Goal: Find specific page/section: Find specific page/section

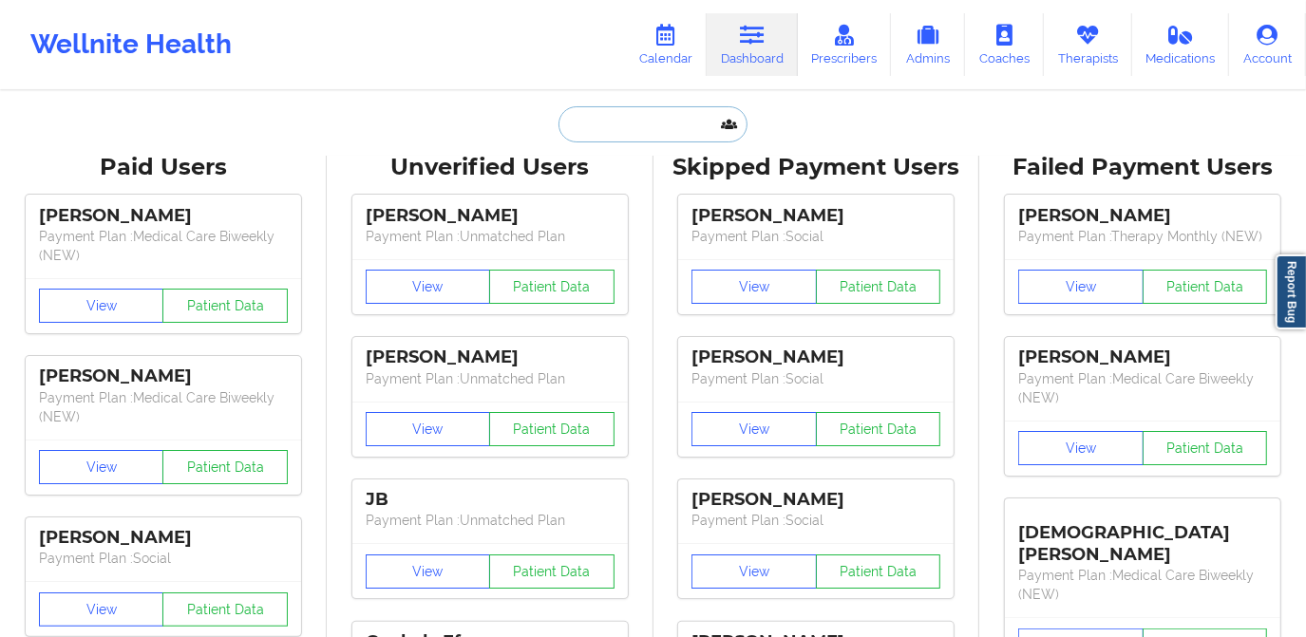
click at [681, 127] on input "text" at bounding box center [653, 124] width 188 height 36
paste input "[PERSON_NAME]"
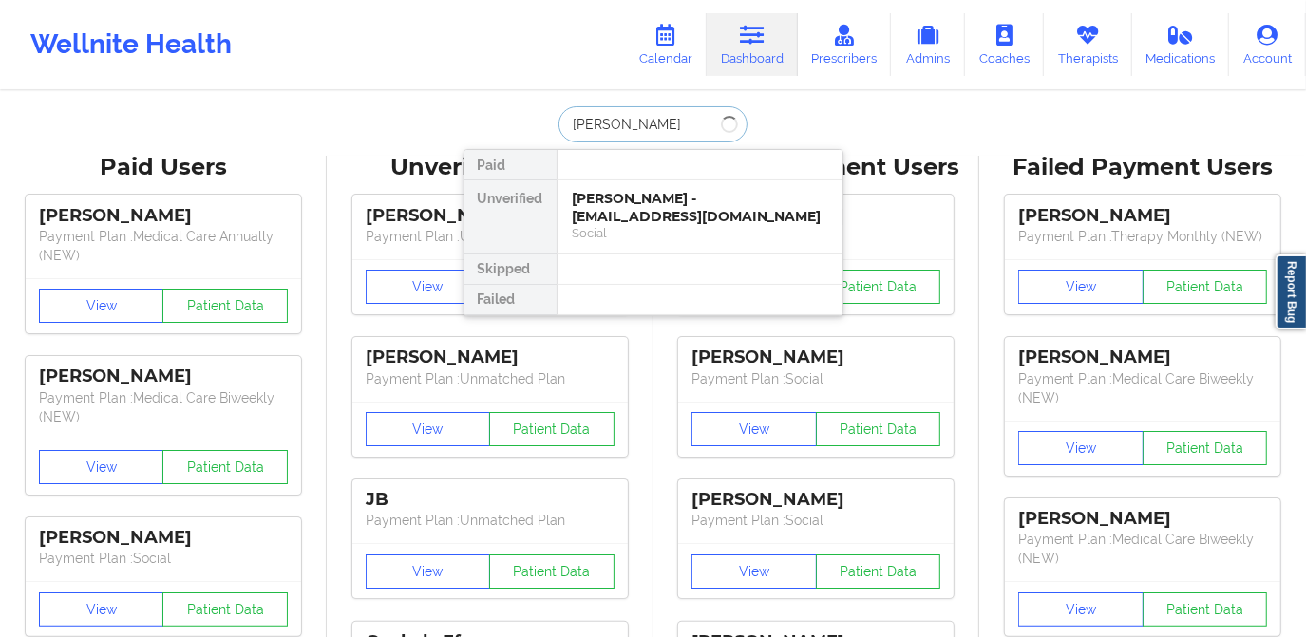
paste input "penso"
type input "[PERSON_NAME]"
click at [722, 225] on div "Social" at bounding box center [700, 233] width 255 height 16
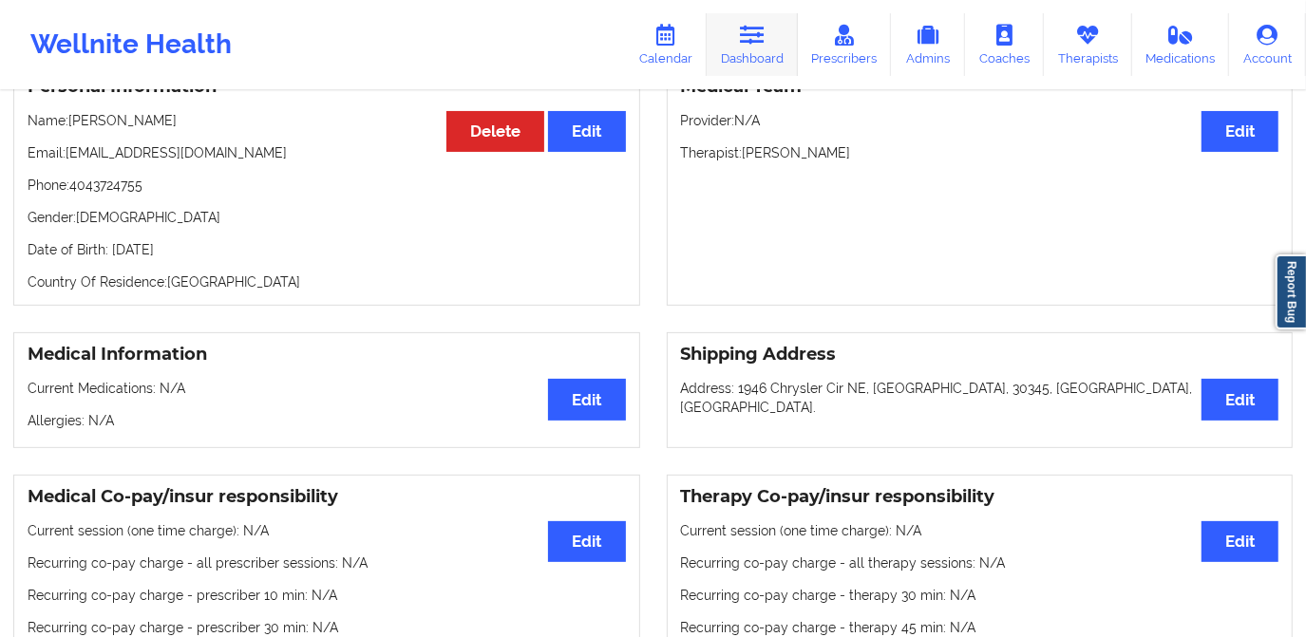
scroll to position [85, 0]
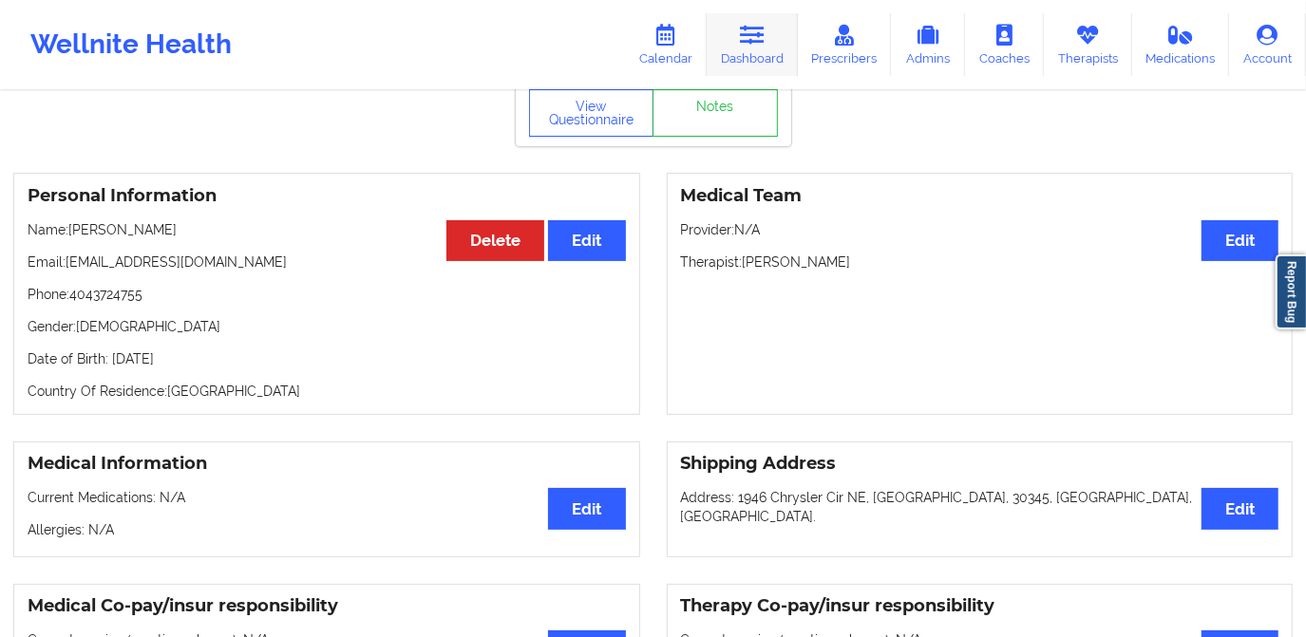
click at [754, 48] on link "Dashboard" at bounding box center [752, 44] width 91 height 63
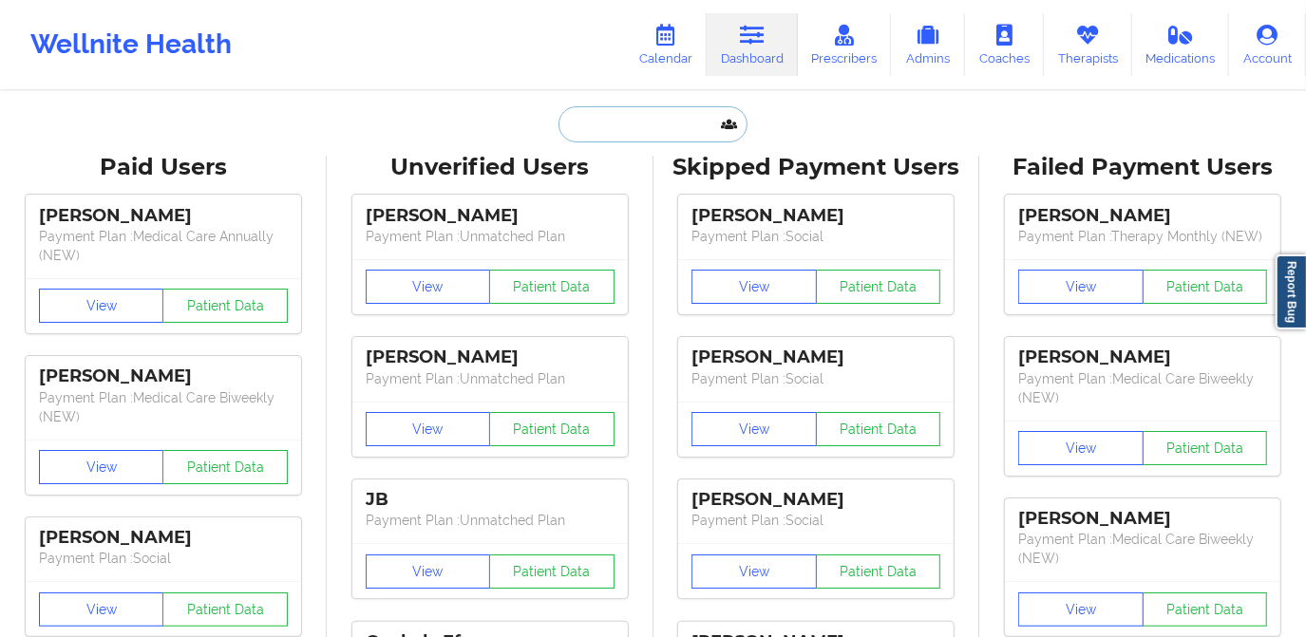
click at [626, 120] on input "text" at bounding box center [653, 124] width 188 height 36
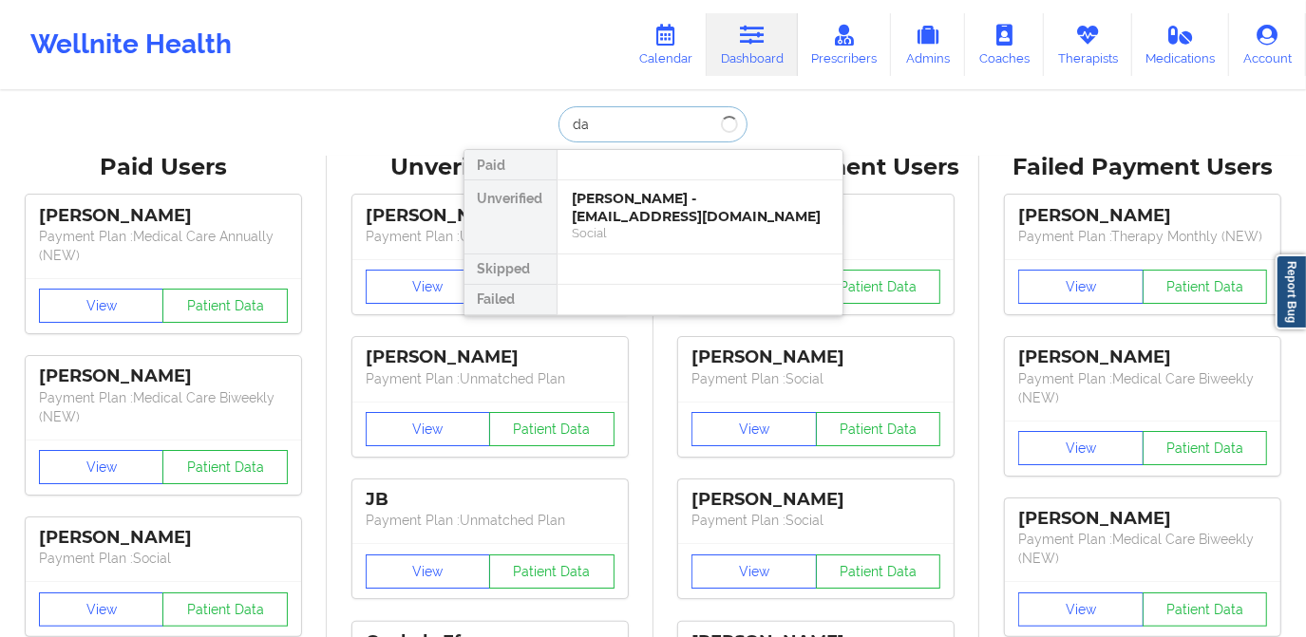
type input "d"
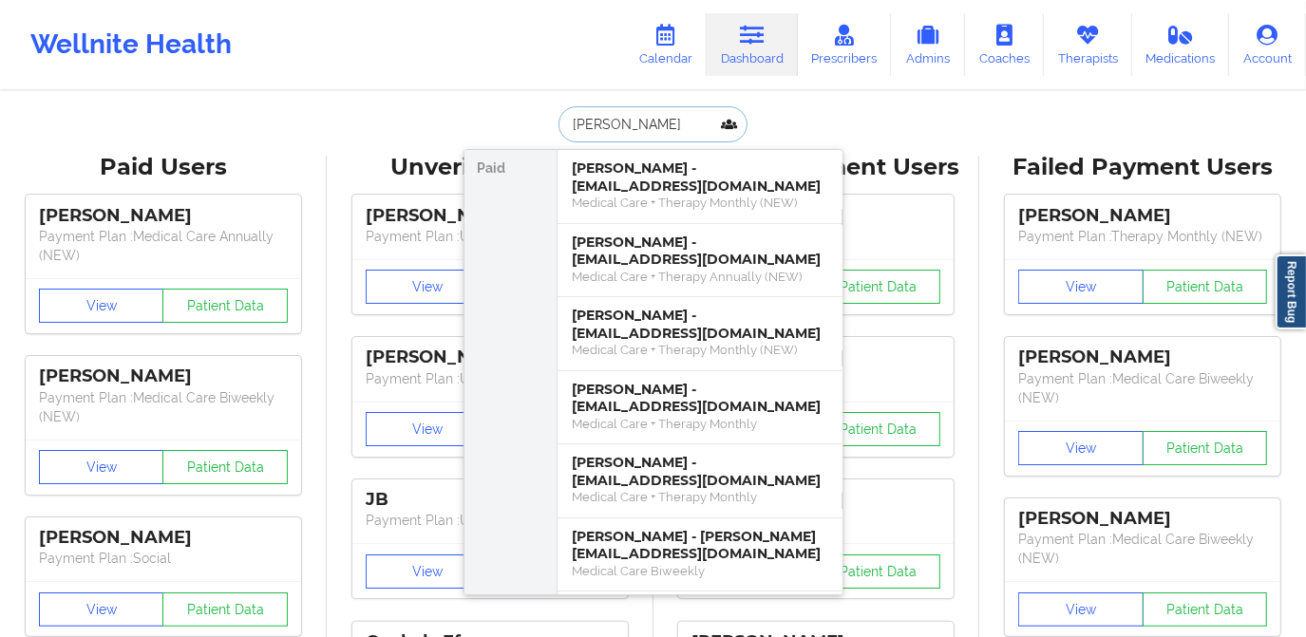
type input "[PERSON_NAME]"
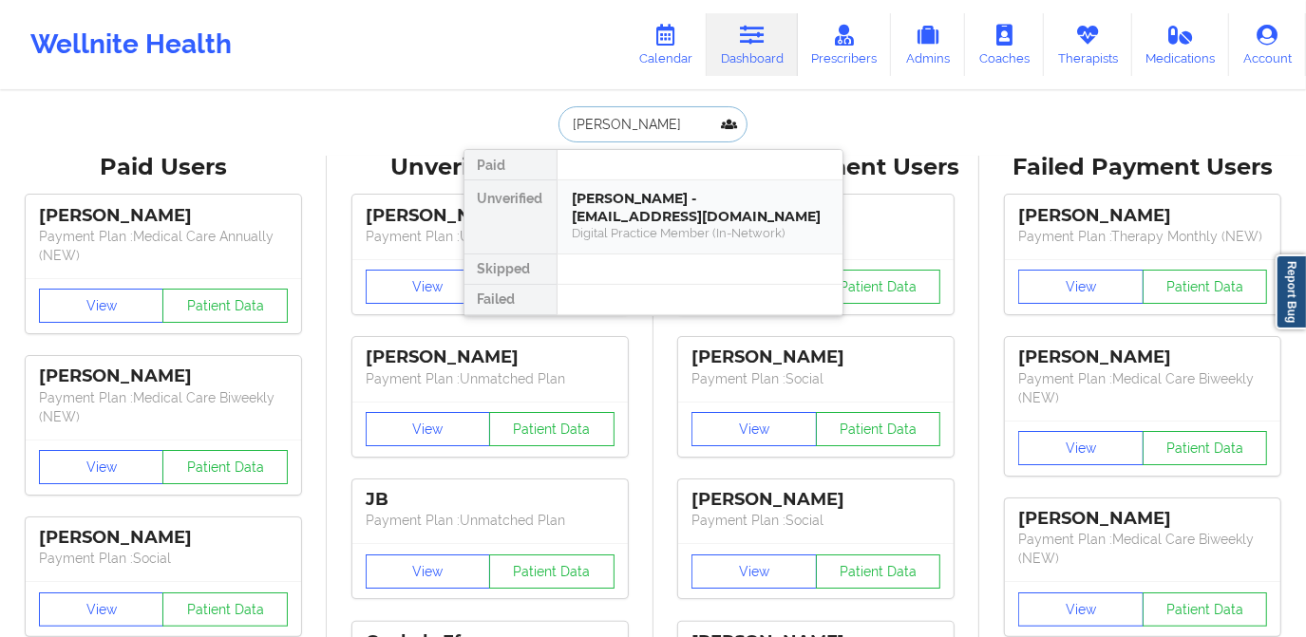
click at [608, 217] on div "[PERSON_NAME] - [EMAIL_ADDRESS][DOMAIN_NAME]" at bounding box center [700, 207] width 255 height 35
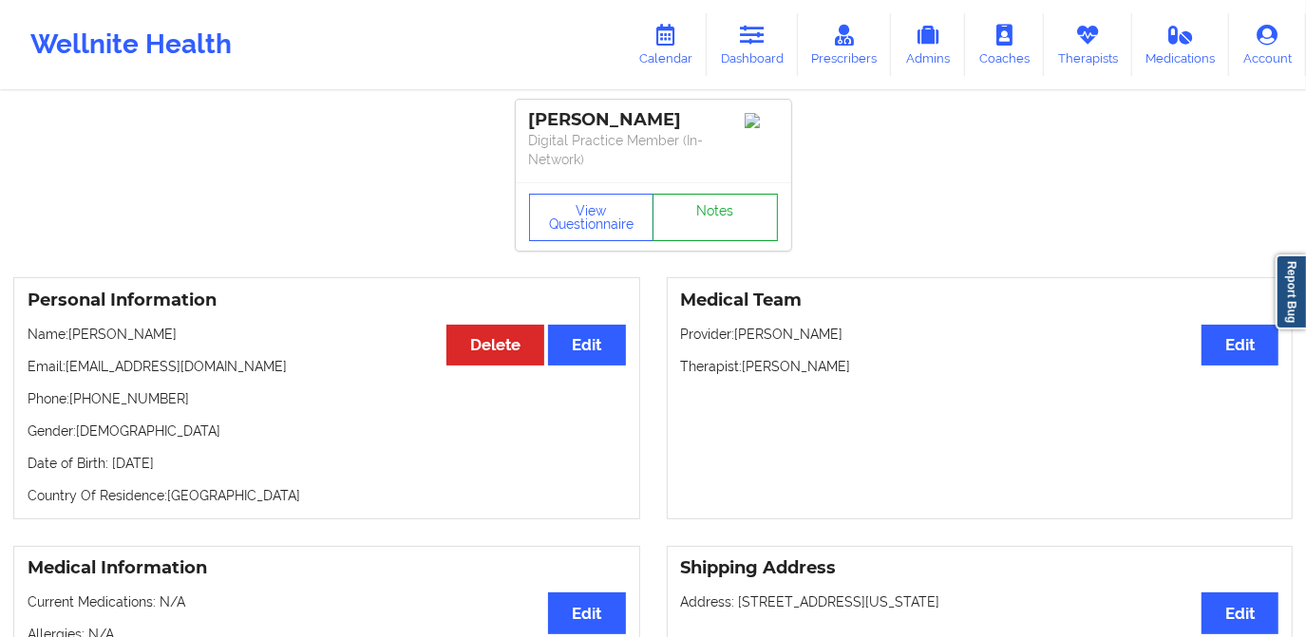
click at [681, 201] on link "Notes" at bounding box center [715, 217] width 125 height 47
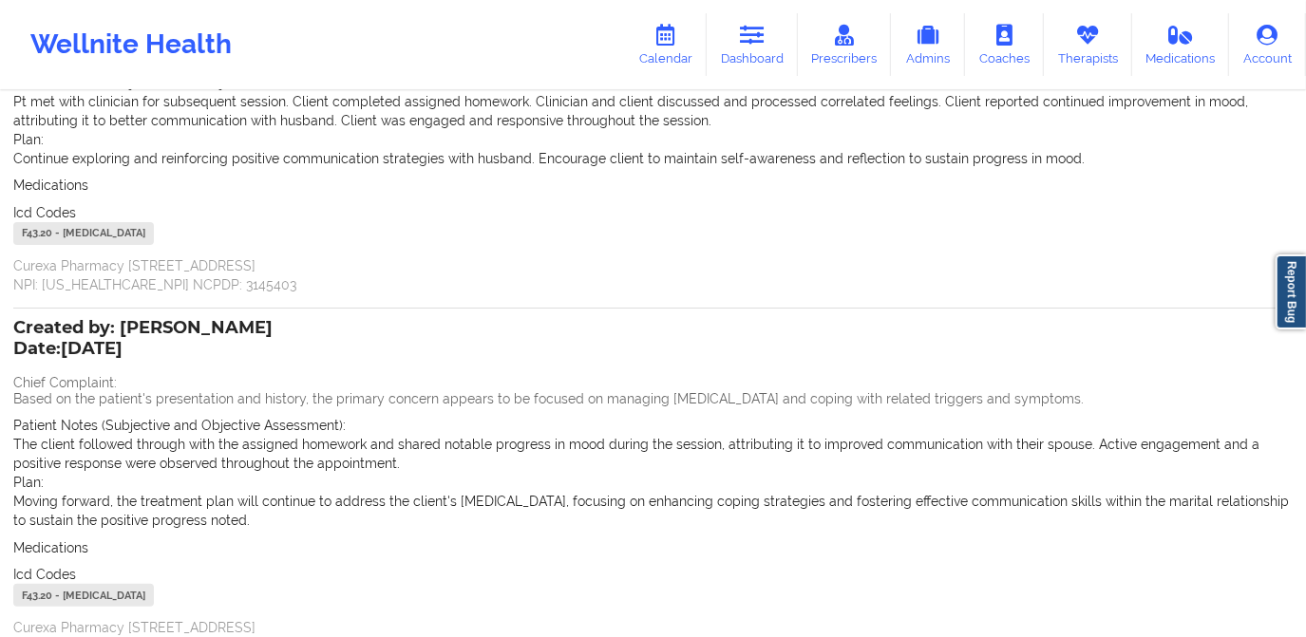
scroll to position [258, 0]
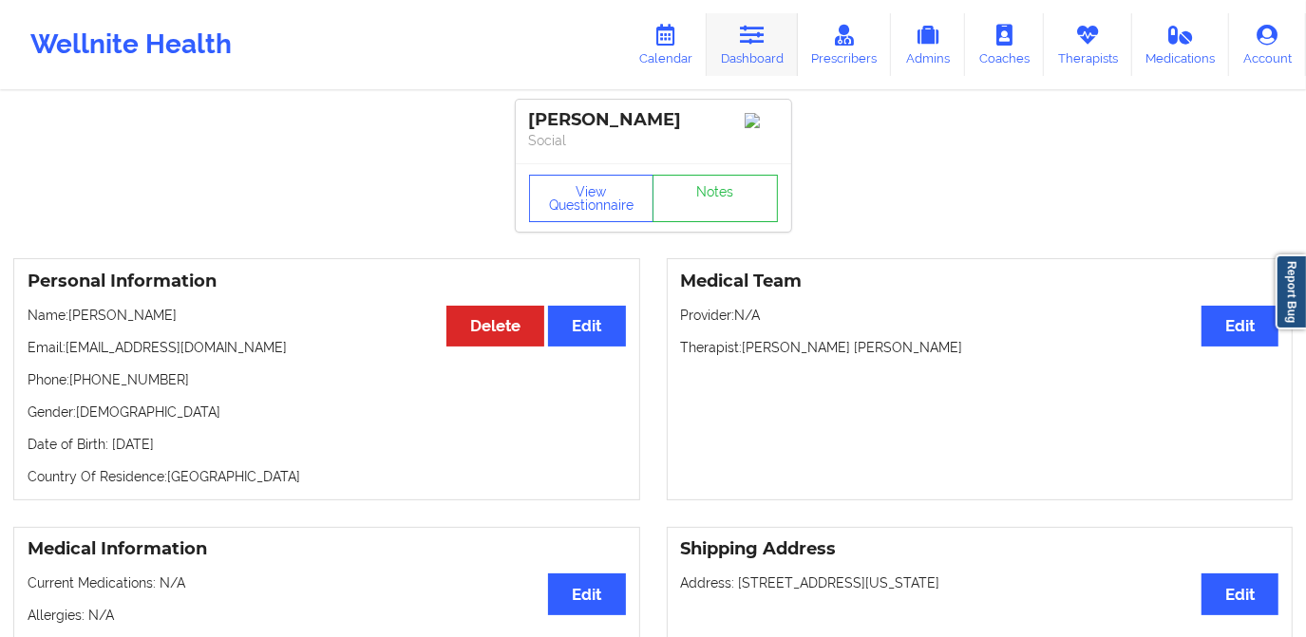
click at [760, 54] on link "Dashboard" at bounding box center [752, 44] width 91 height 63
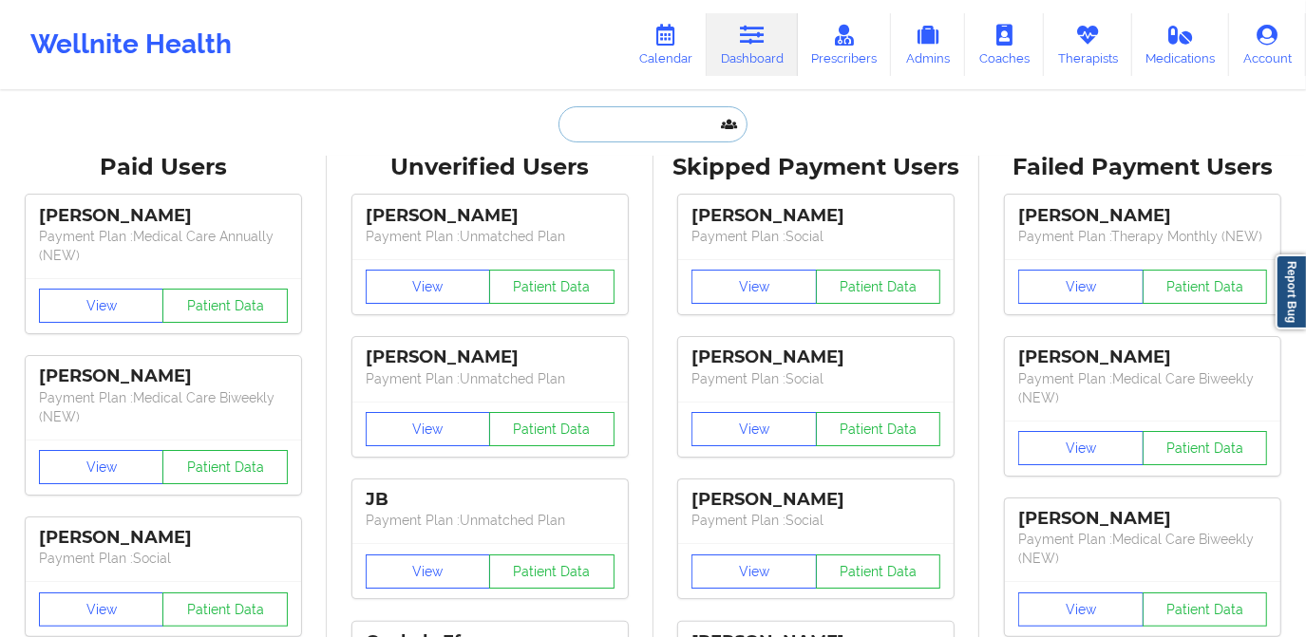
drag, startPoint x: 631, startPoint y: 111, endPoint x: 623, endPoint y: 102, distance: 12.2
click at [631, 111] on input "text" at bounding box center [653, 124] width 188 height 36
paste input "[EMAIL_ADDRESS][DOMAIN_NAME]"
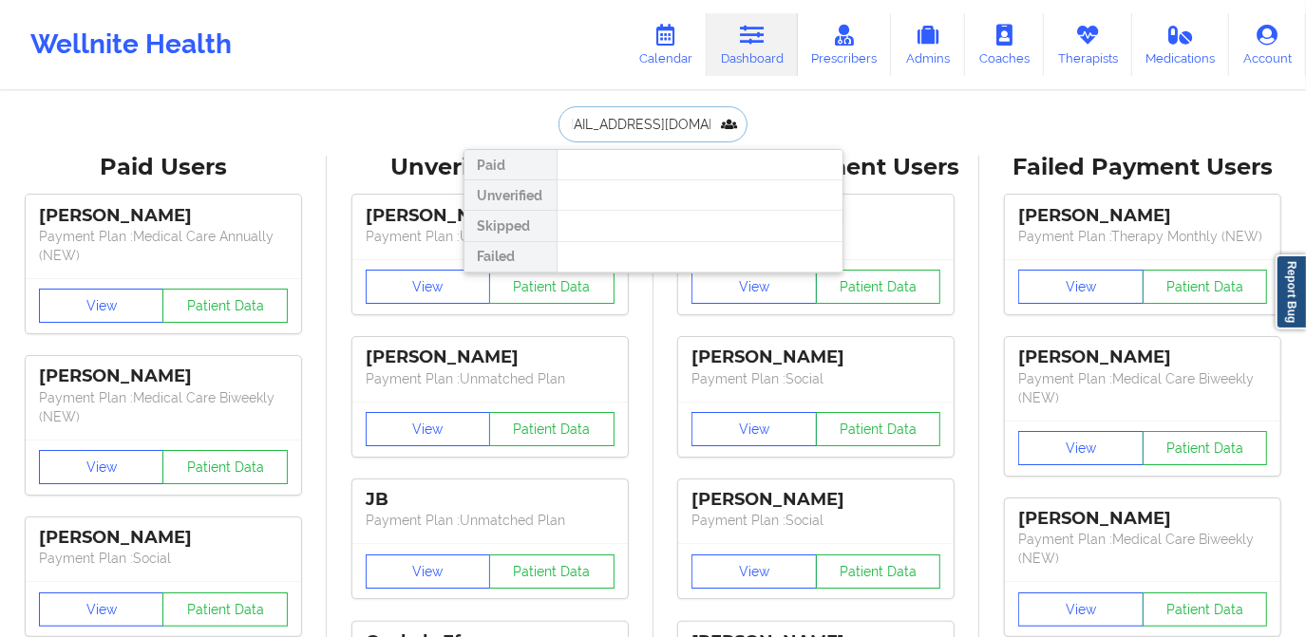
type input "[EMAIL_ADDRESS][DOMAIN_NAME]"
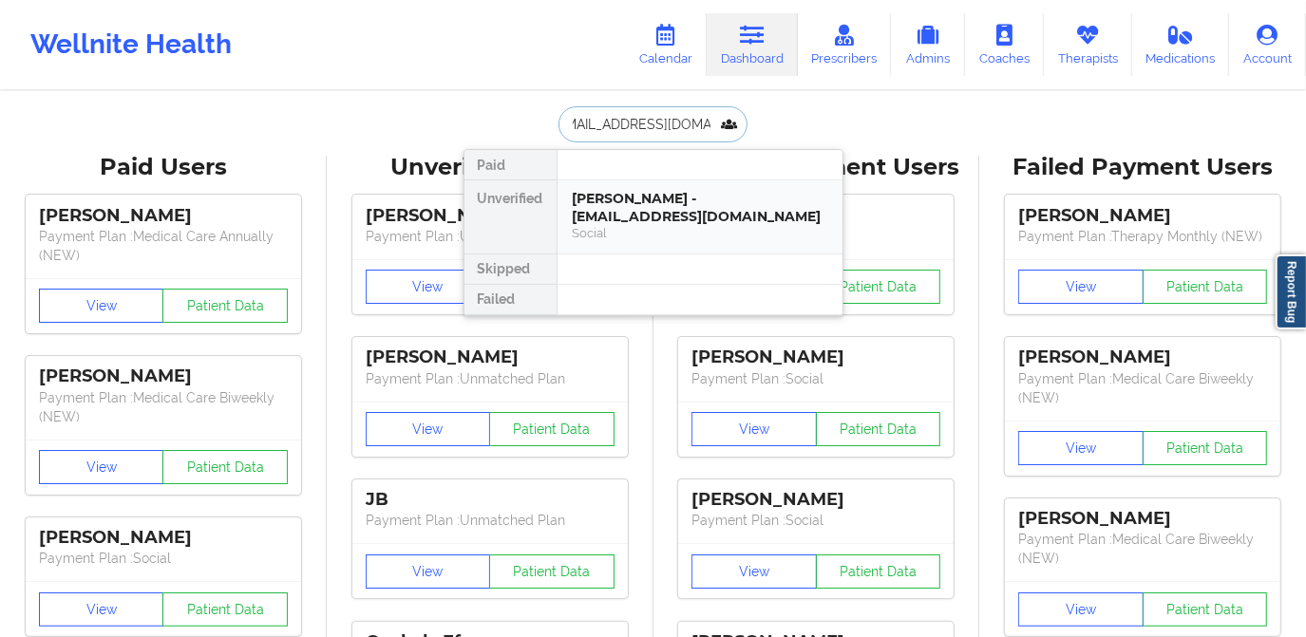
click at [701, 208] on div "Alexis Wright - alexiswright956@gmail.com" at bounding box center [700, 207] width 255 height 35
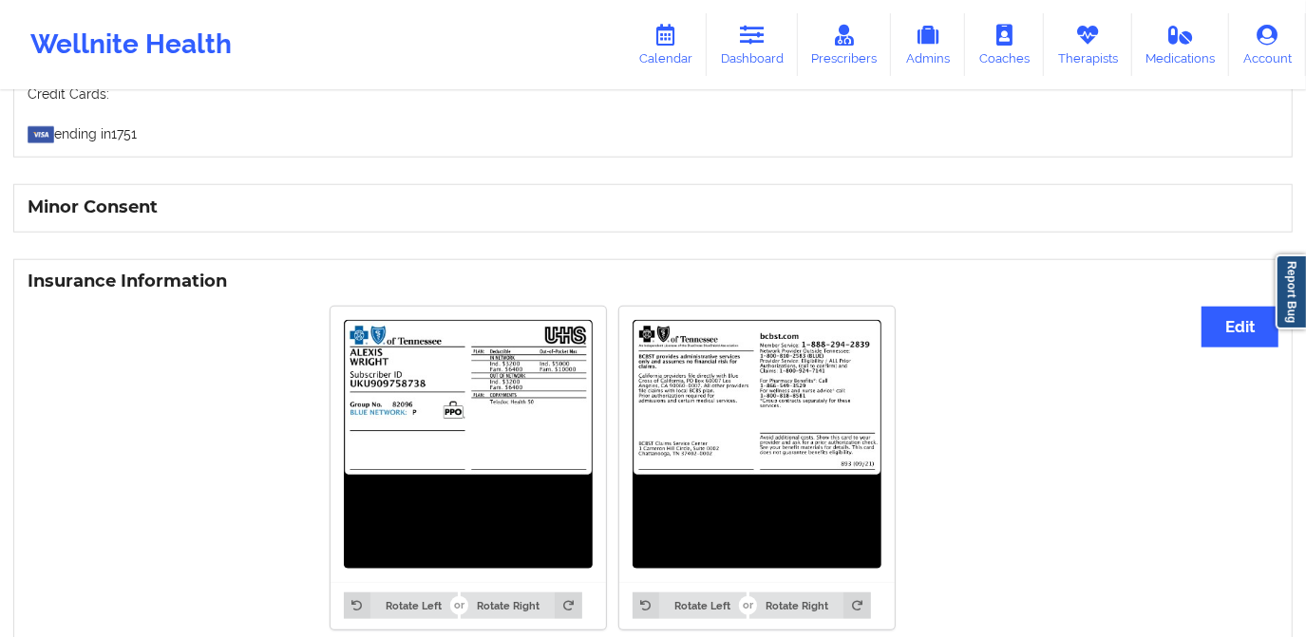
scroll to position [790, 0]
